Goal: Task Accomplishment & Management: Use online tool/utility

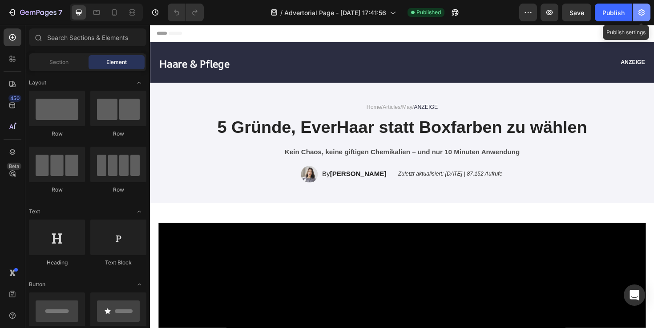
click at [644, 12] on icon "button" at bounding box center [641, 12] width 9 height 9
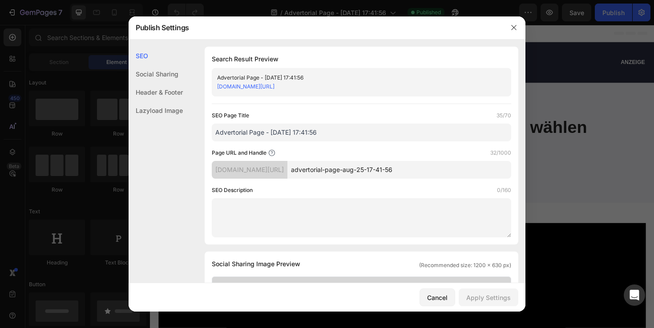
click at [359, 168] on input "advertorial-page-aug-25-17-41-56" at bounding box center [399, 170] width 224 height 18
drag, startPoint x: 373, startPoint y: 167, endPoint x: 506, endPoint y: 166, distance: 132.9
click at [506, 166] on input "advertorial-page-aug-25-17-41-56" at bounding box center [399, 170] width 224 height 18
type input "advertorial-page"
click at [483, 296] on div "Apply Settings" at bounding box center [488, 297] width 44 height 9
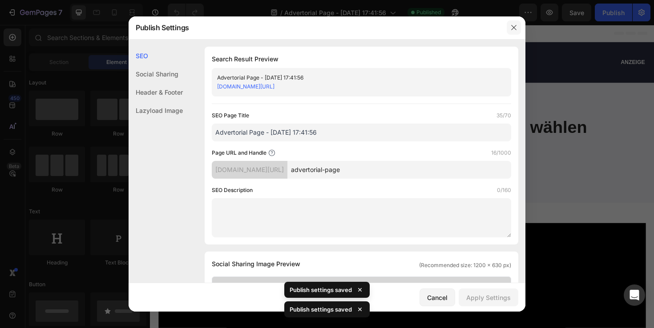
click at [514, 28] on icon "button" at bounding box center [513, 27] width 5 height 5
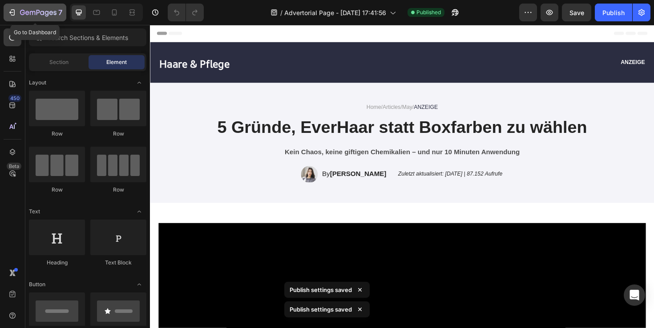
click at [33, 18] on button "7" at bounding box center [35, 13] width 63 height 18
